Goal: Submit feedback/report problem

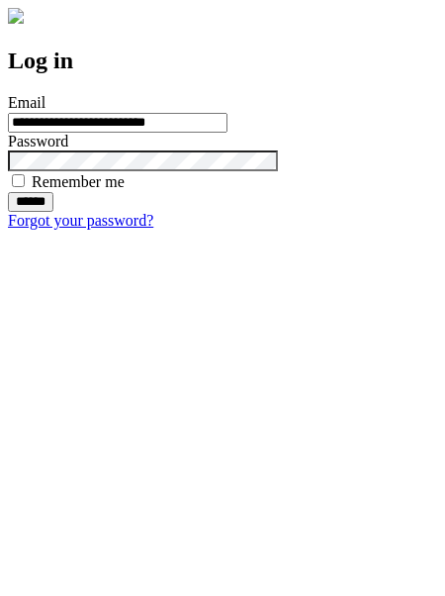
type input "**********"
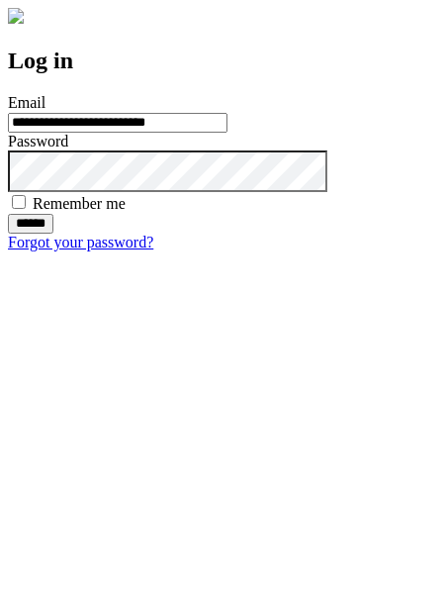
click at [53, 234] on input "******" at bounding box center [31, 224] width 46 height 20
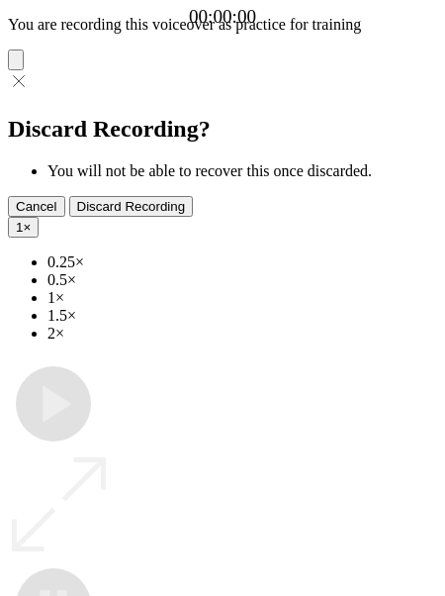
type input "**********"
